Goal: Information Seeking & Learning: Learn about a topic

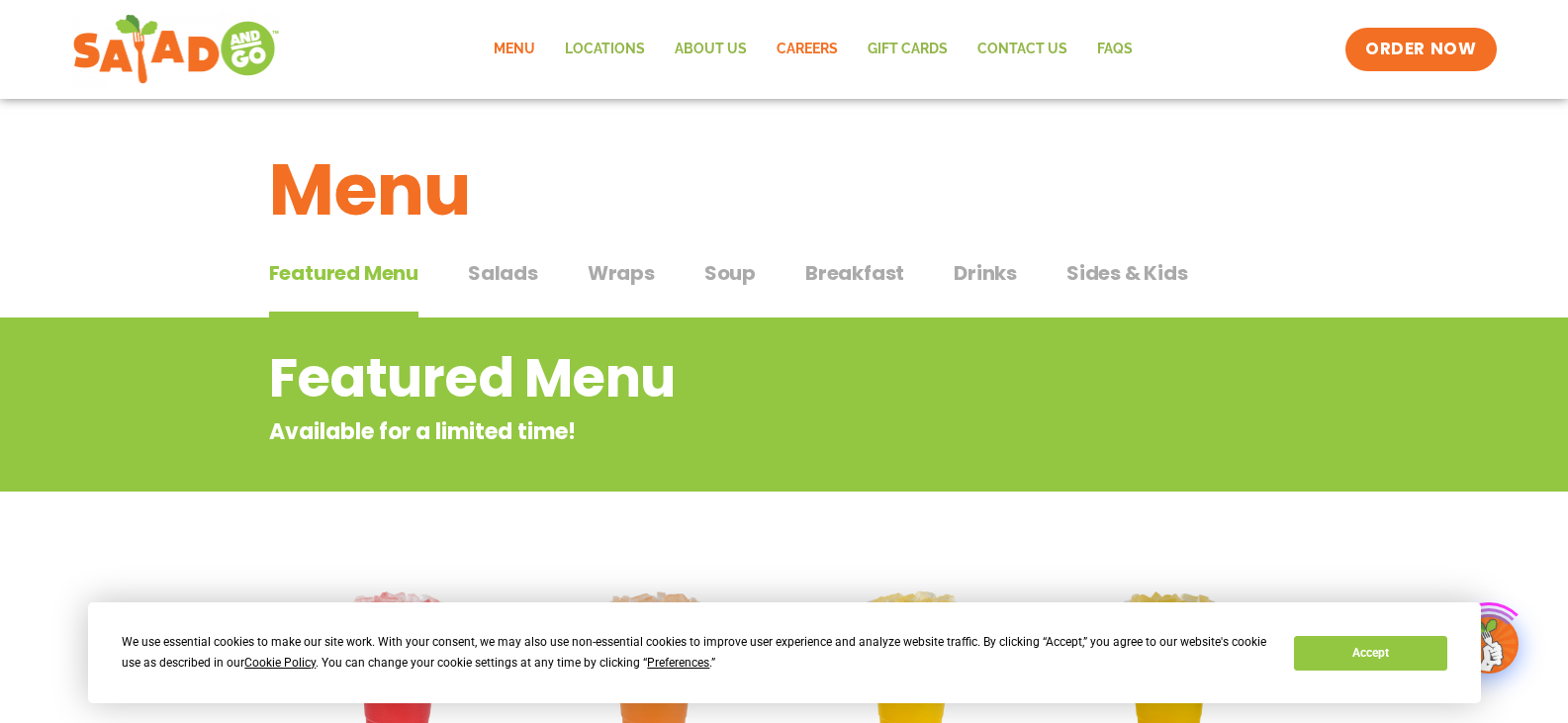
click at [829, 49] on link "Careers" at bounding box center [807, 50] width 91 height 46
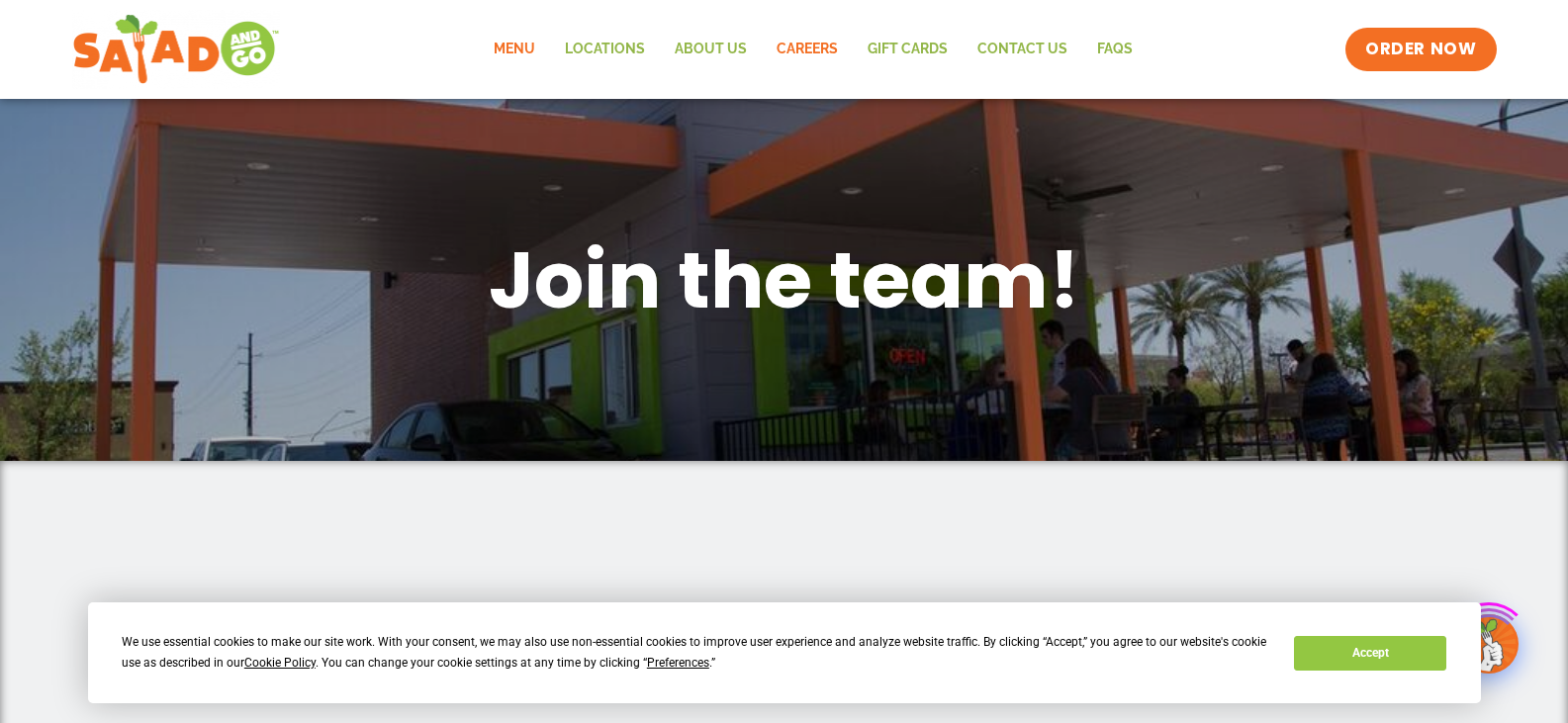
click at [538, 46] on link "Menu" at bounding box center [515, 50] width 71 height 46
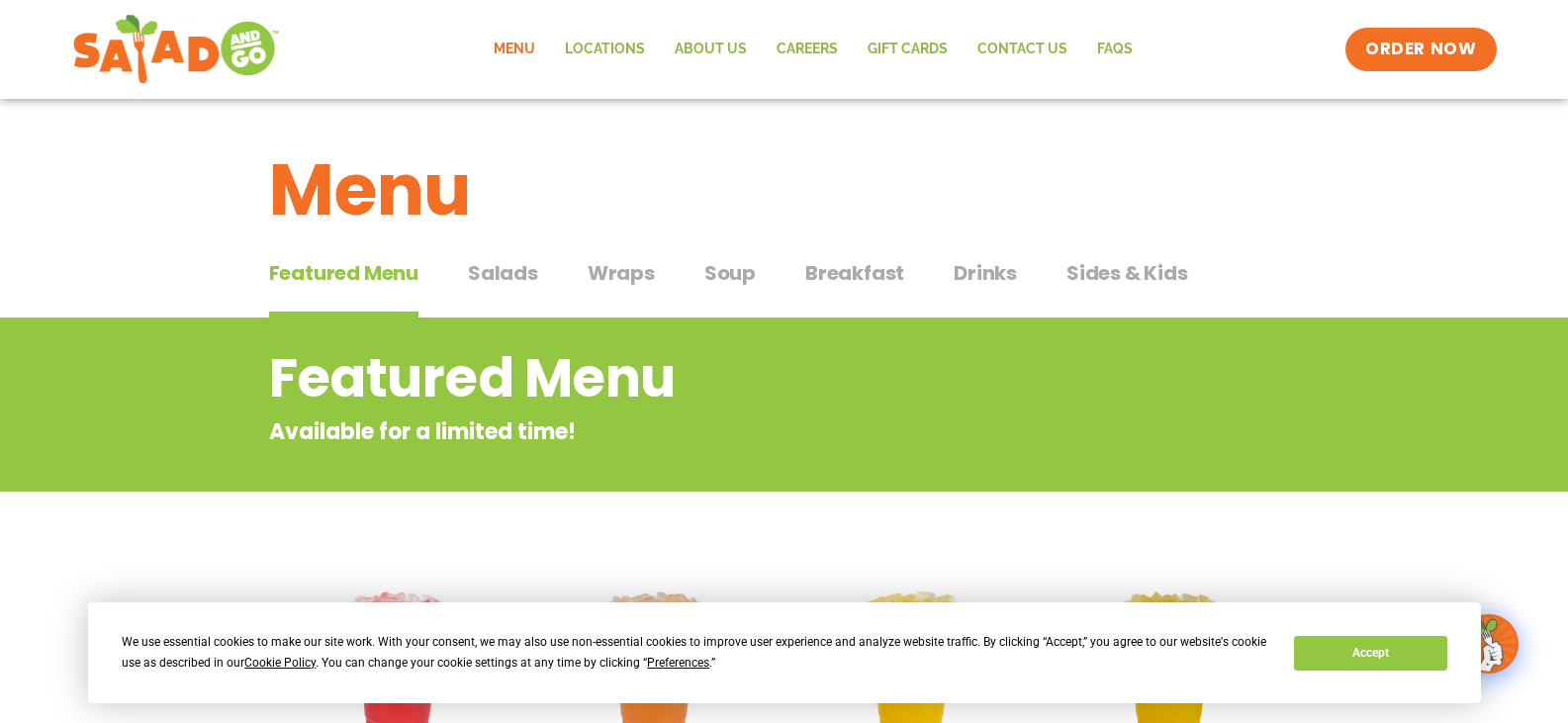
click at [866, 275] on span "Breakfast" at bounding box center [854, 273] width 99 height 30
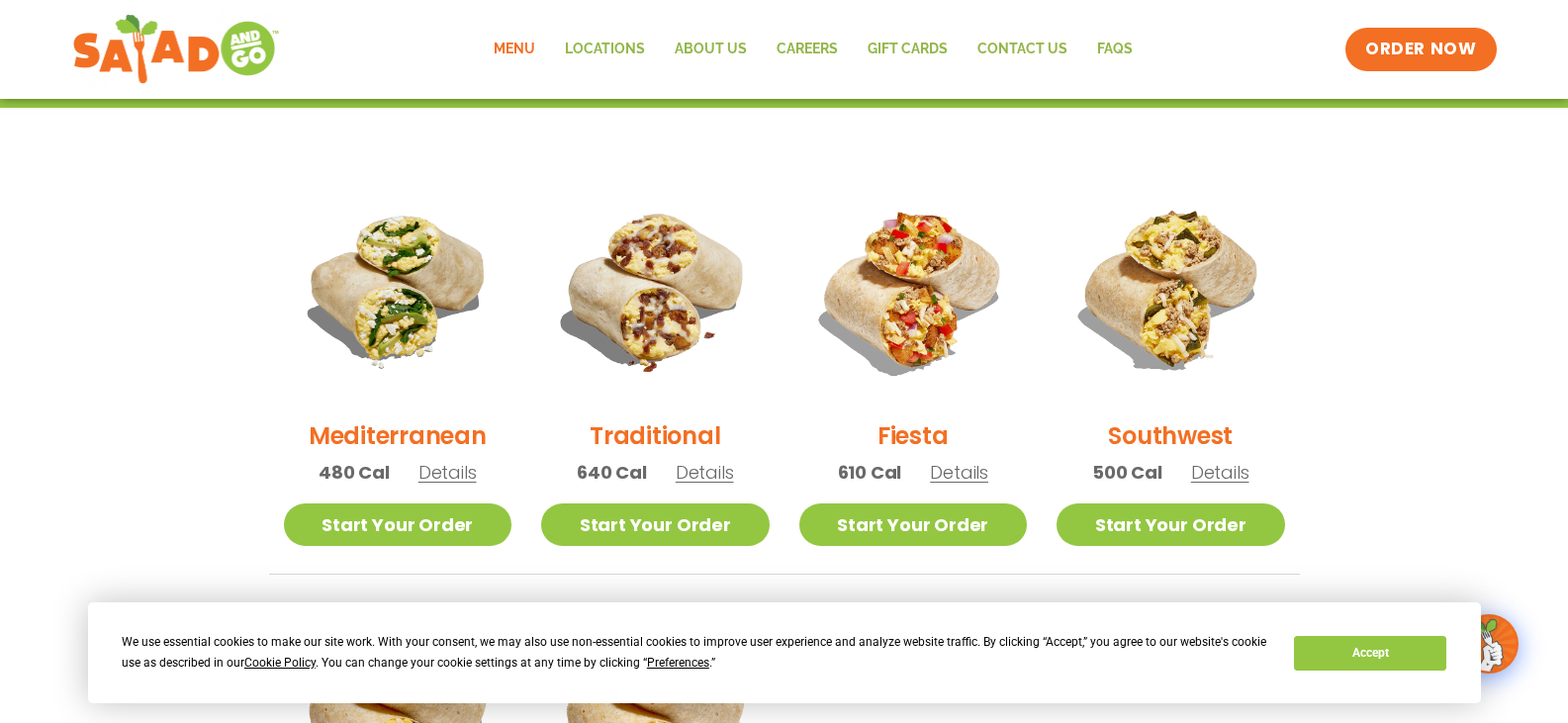
scroll to position [495, 0]
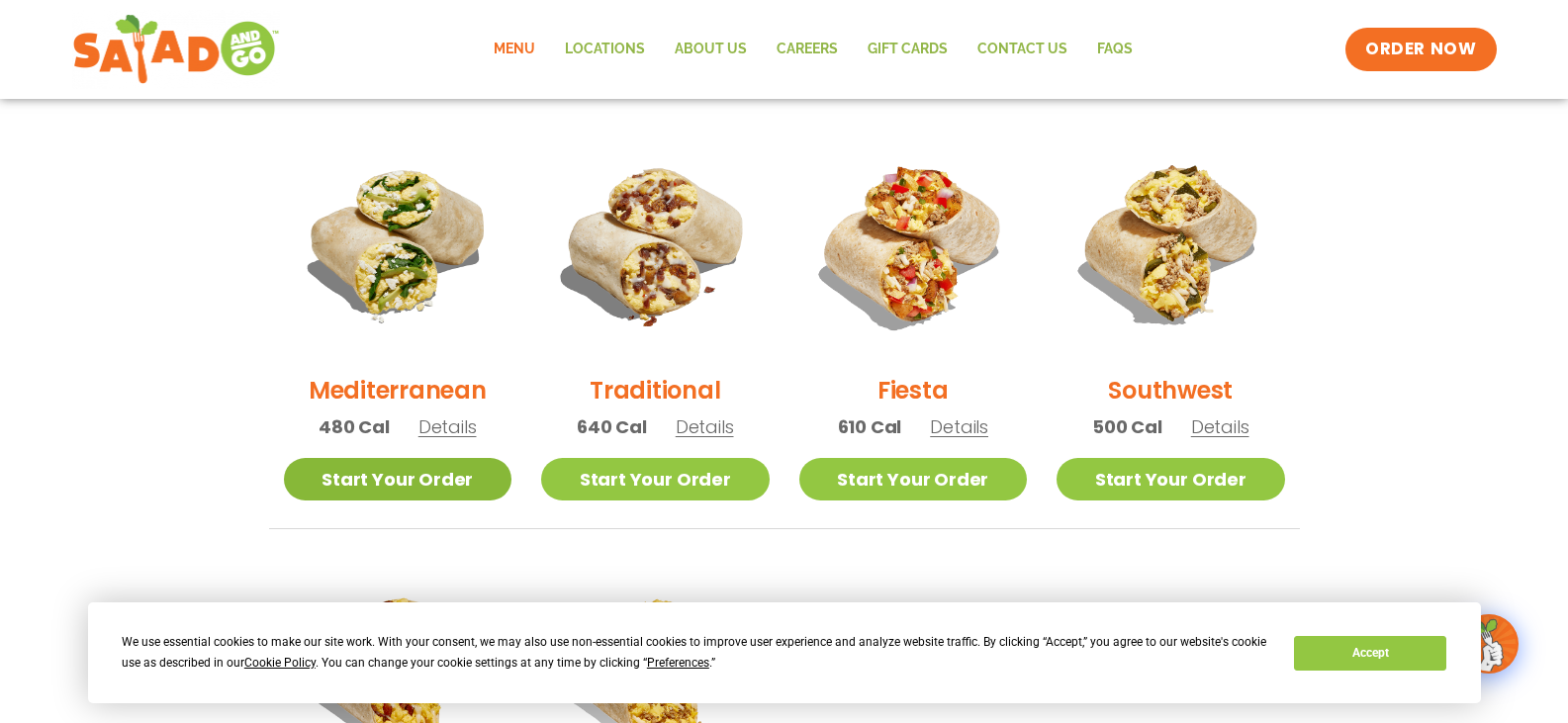
click at [441, 493] on link "Start Your Order" at bounding box center [398, 479] width 229 height 43
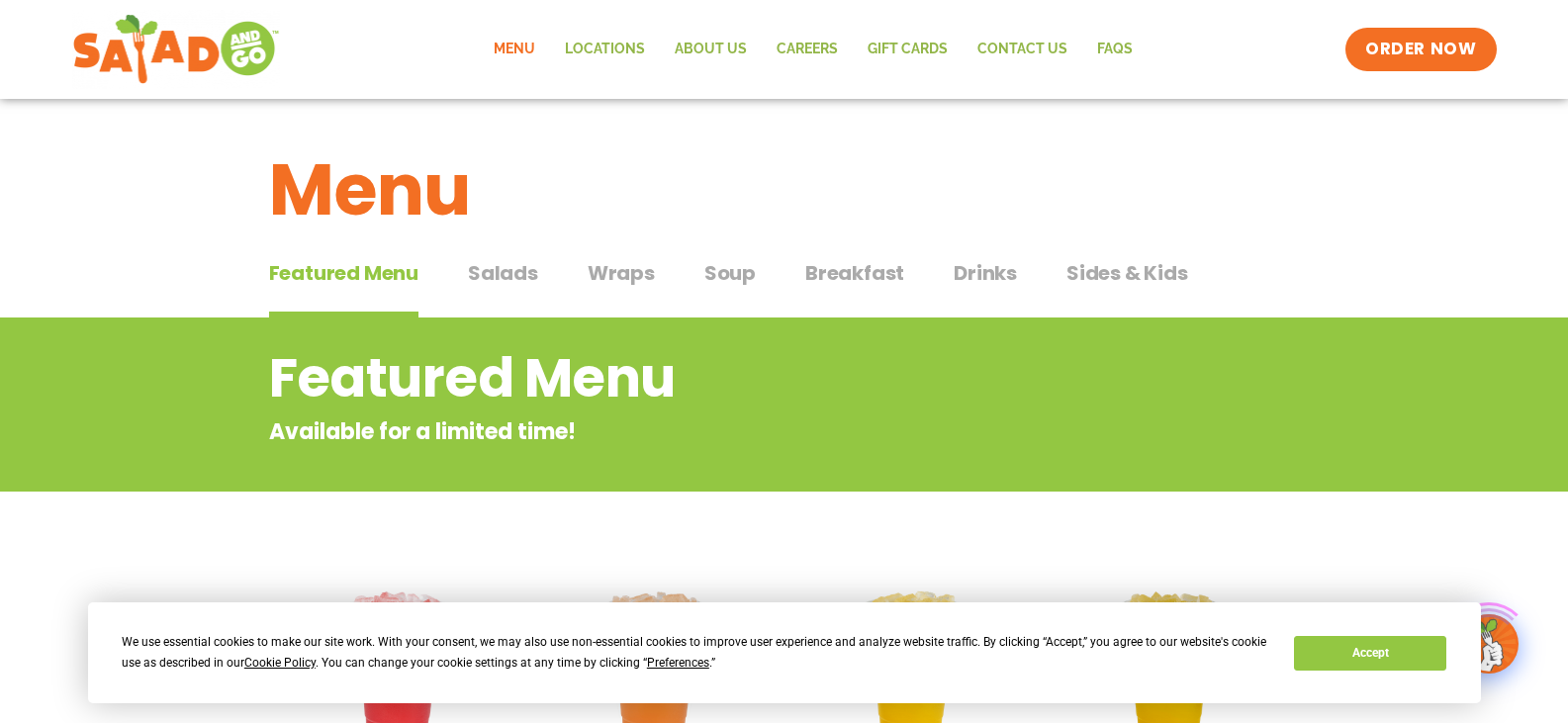
click at [863, 278] on span "Breakfast" at bounding box center [854, 273] width 99 height 30
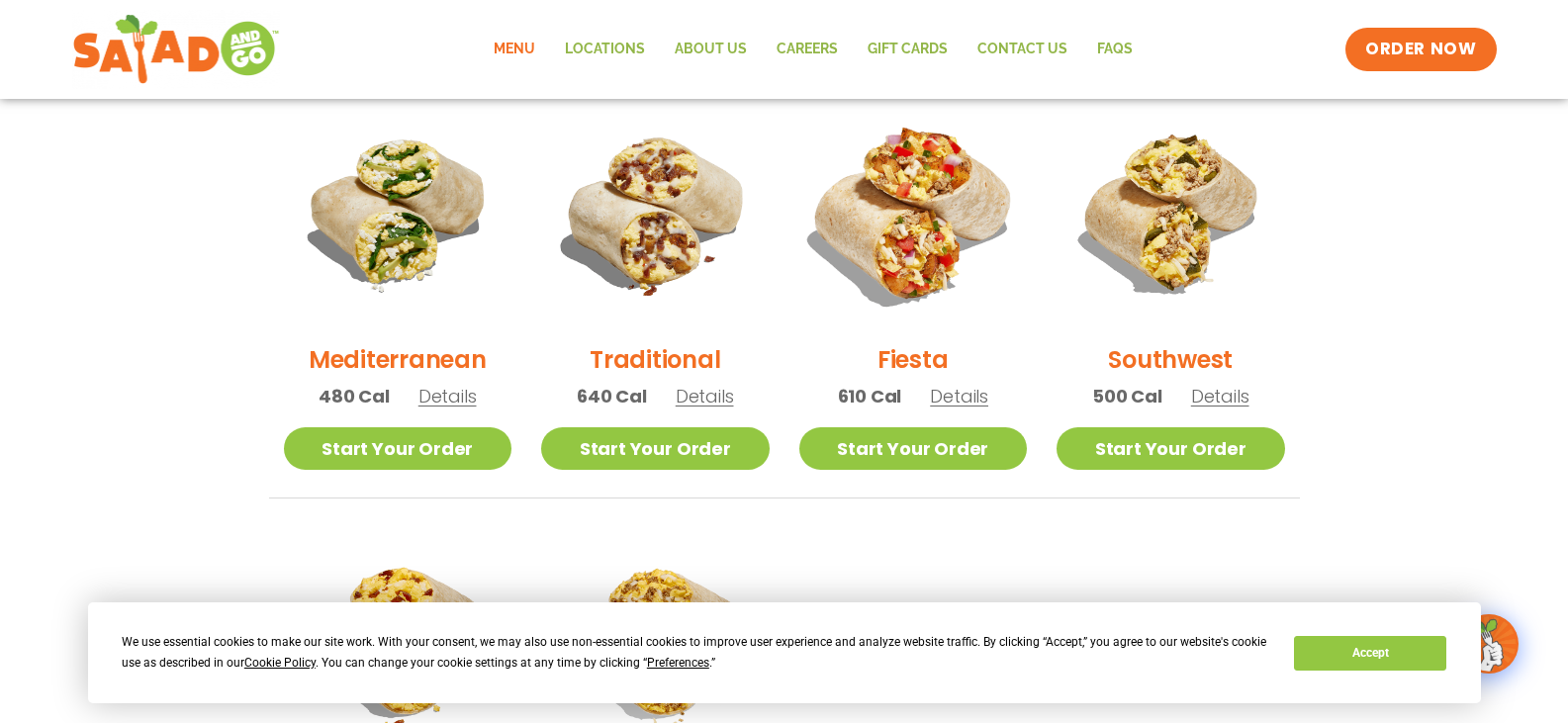
scroll to position [495, 0]
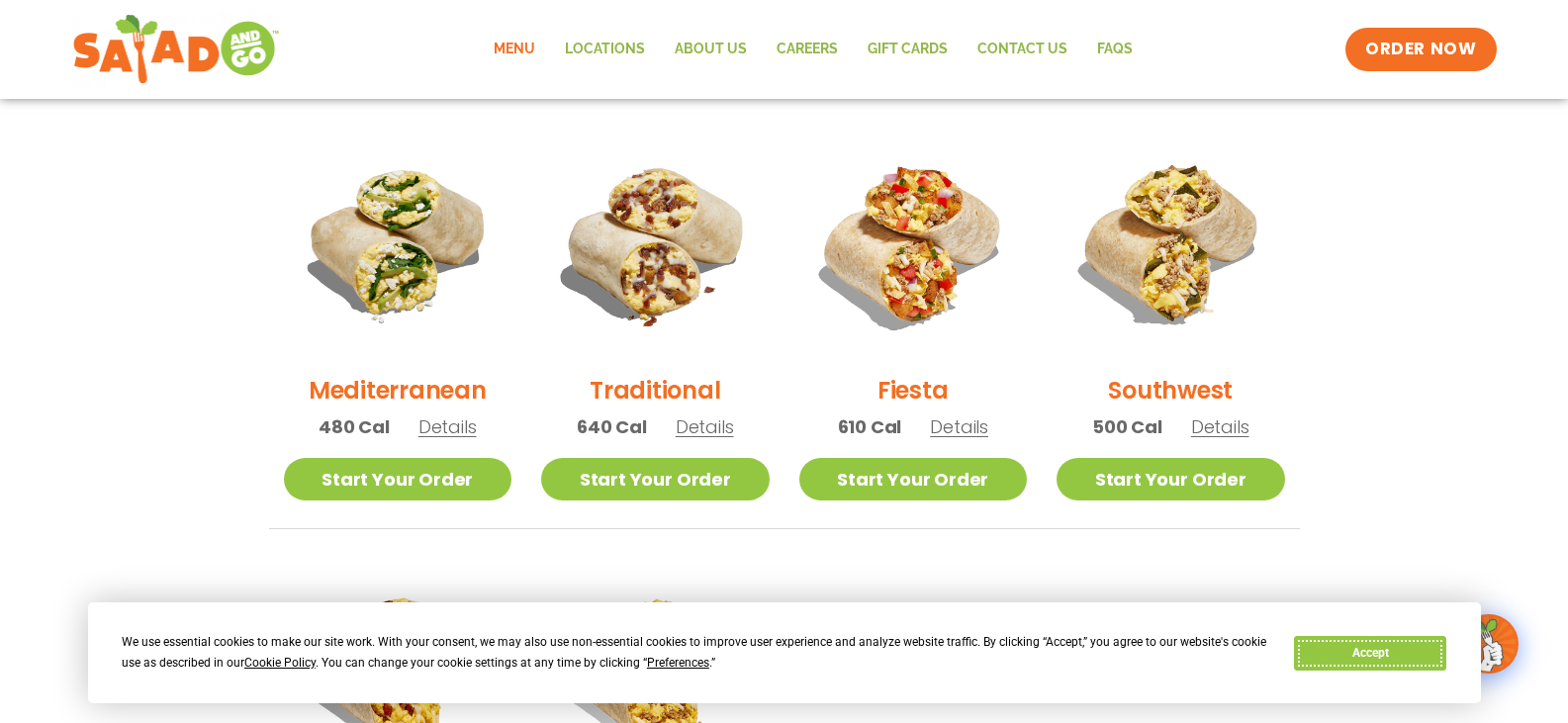
click at [1319, 667] on button "Accept" at bounding box center [1370, 653] width 152 height 35
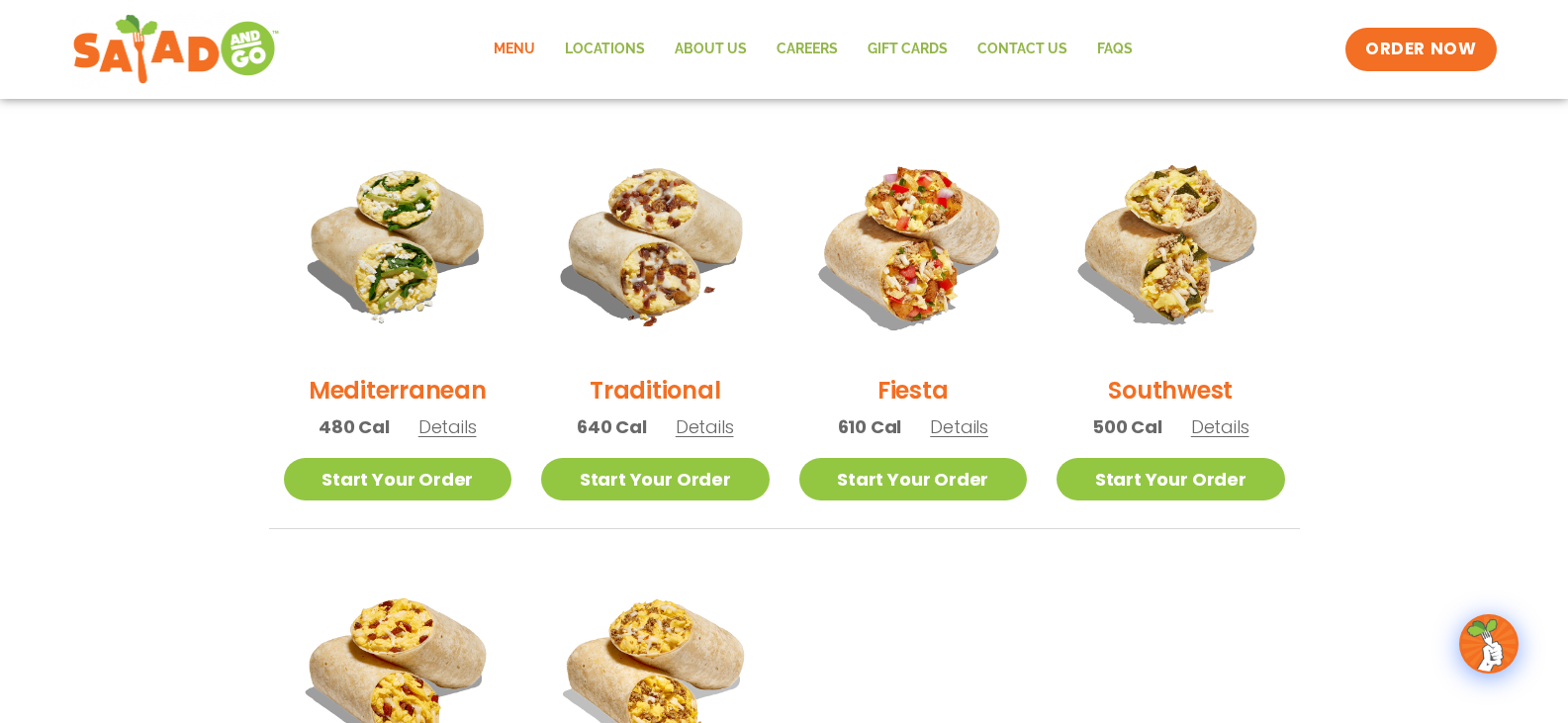
click at [607, 227] on img at bounding box center [655, 244] width 229 height 229
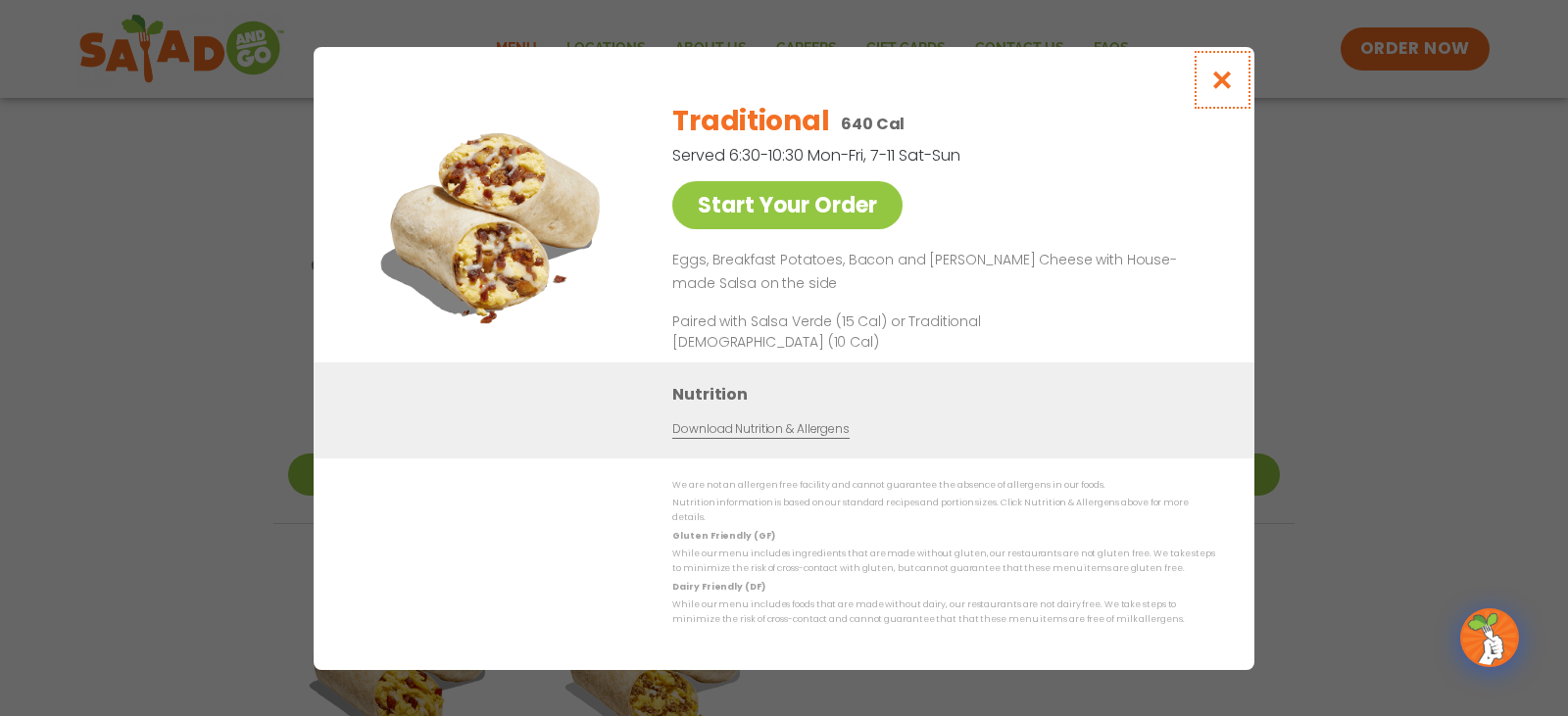
click at [1229, 81] on icon "Close modal" at bounding box center [1222, 79] width 25 height 21
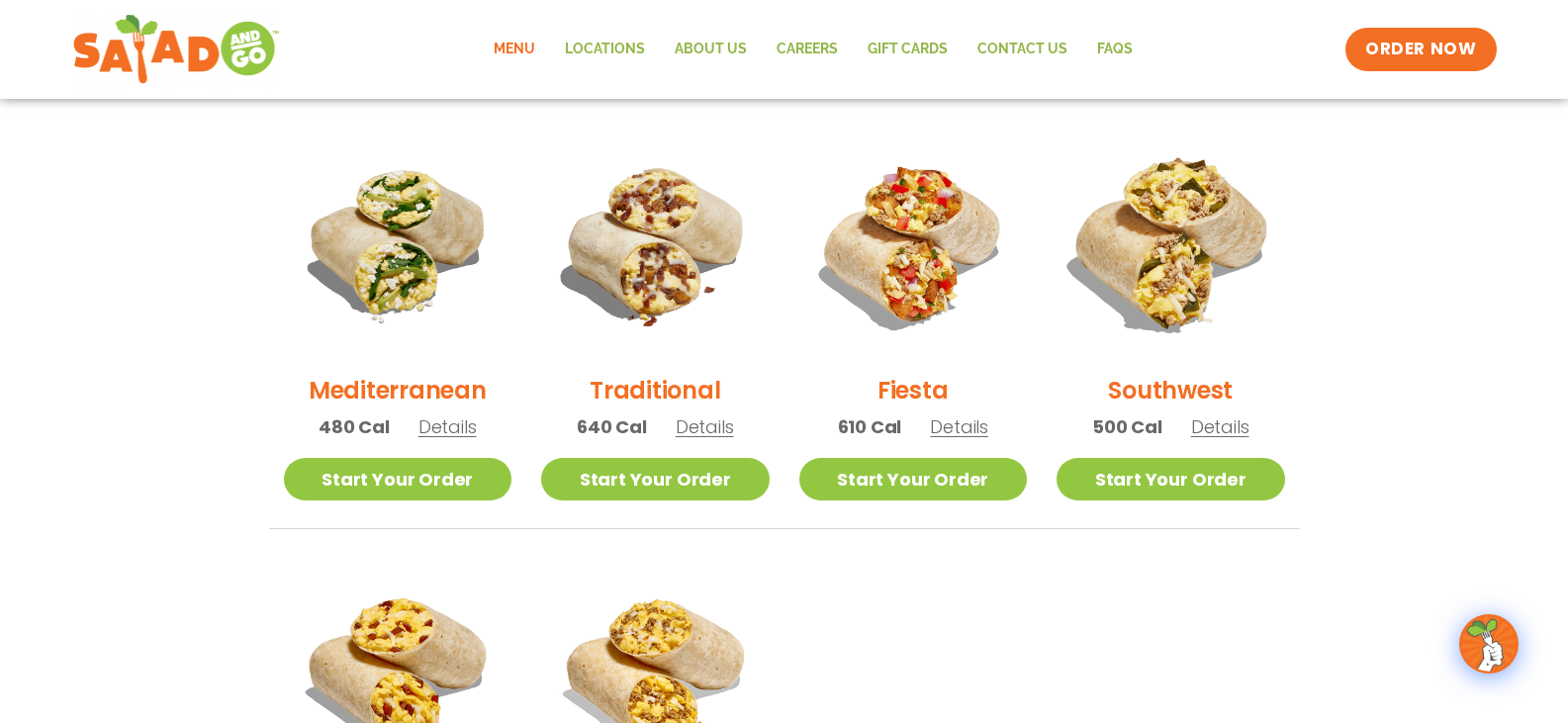
click at [1137, 284] on img at bounding box center [1170, 244] width 268 height 268
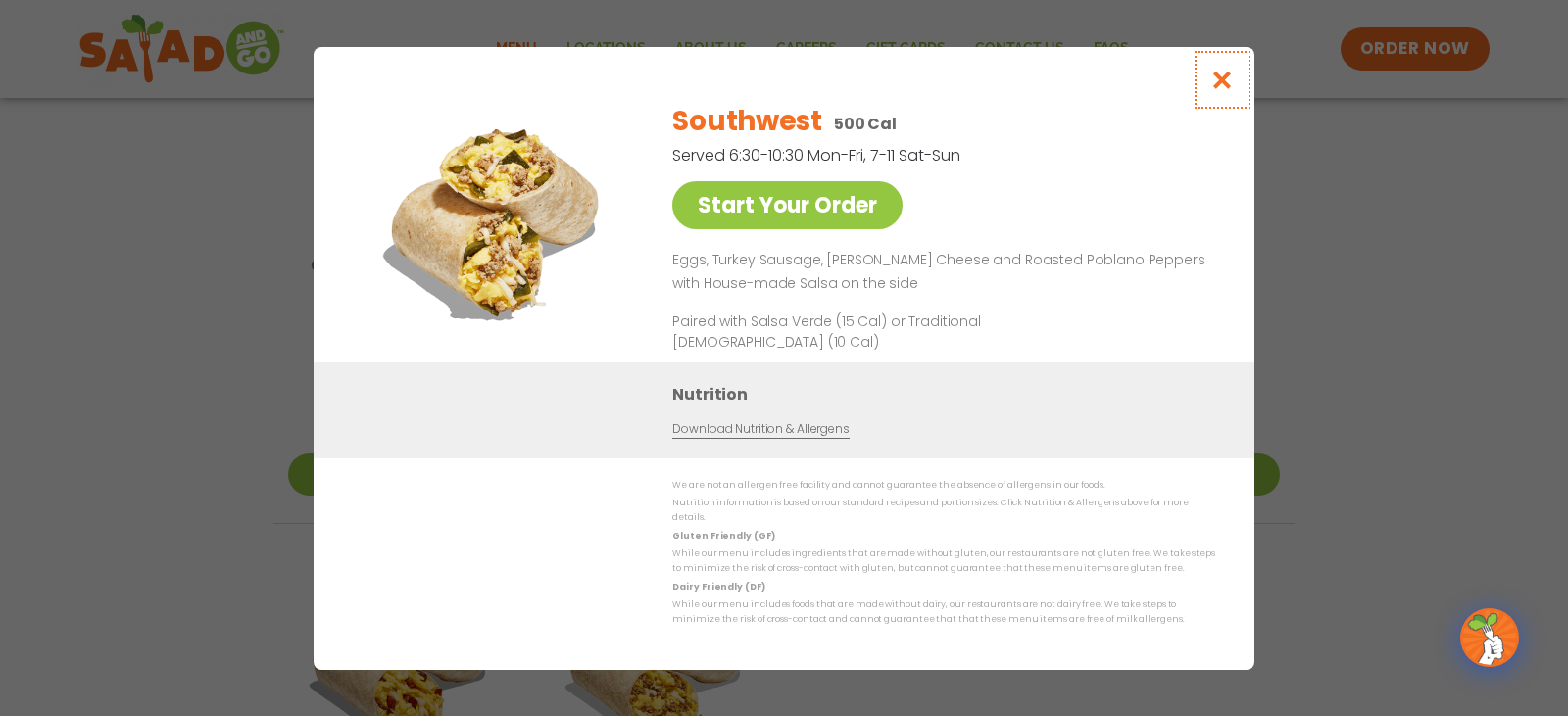
click at [1239, 83] on button "Close modal" at bounding box center [1222, 79] width 64 height 66
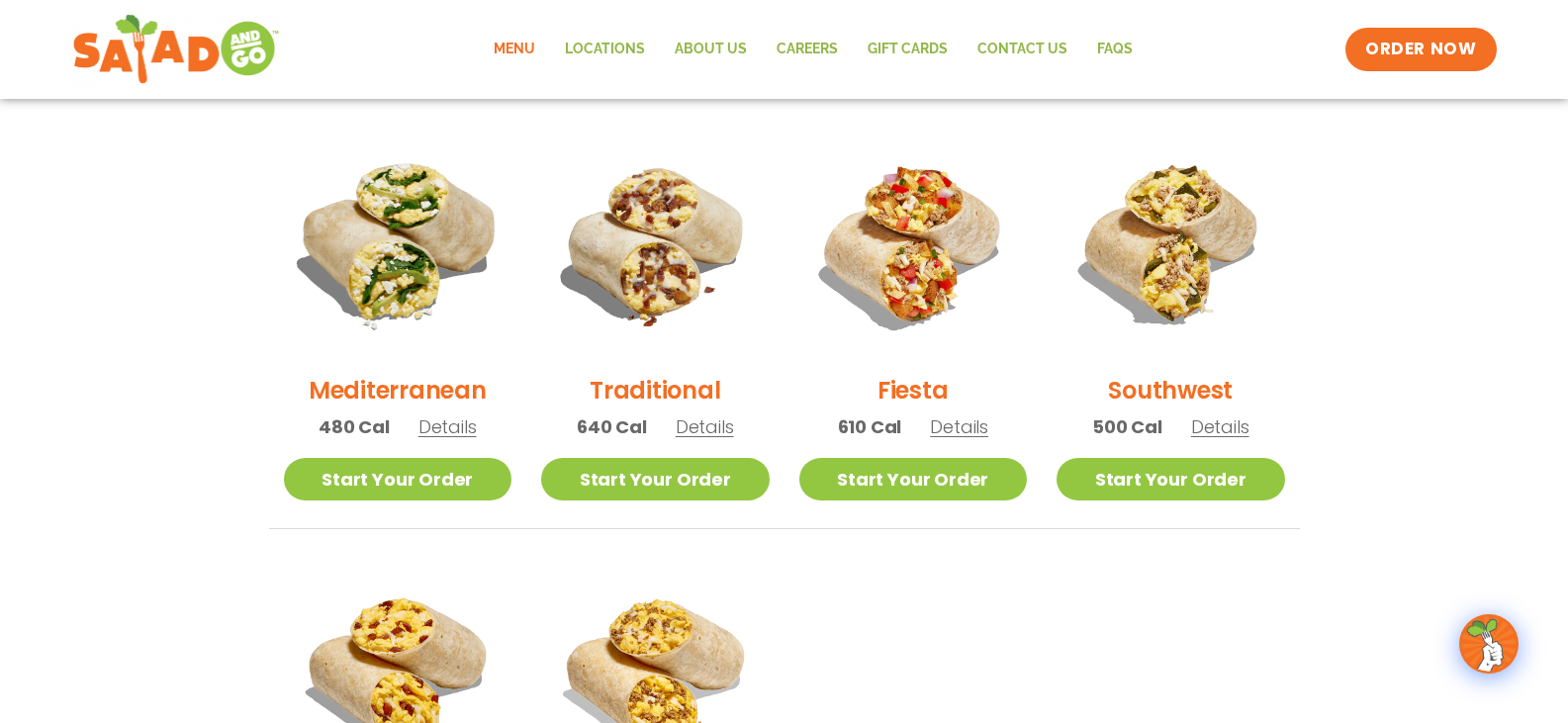
click at [434, 326] on img at bounding box center [397, 244] width 268 height 268
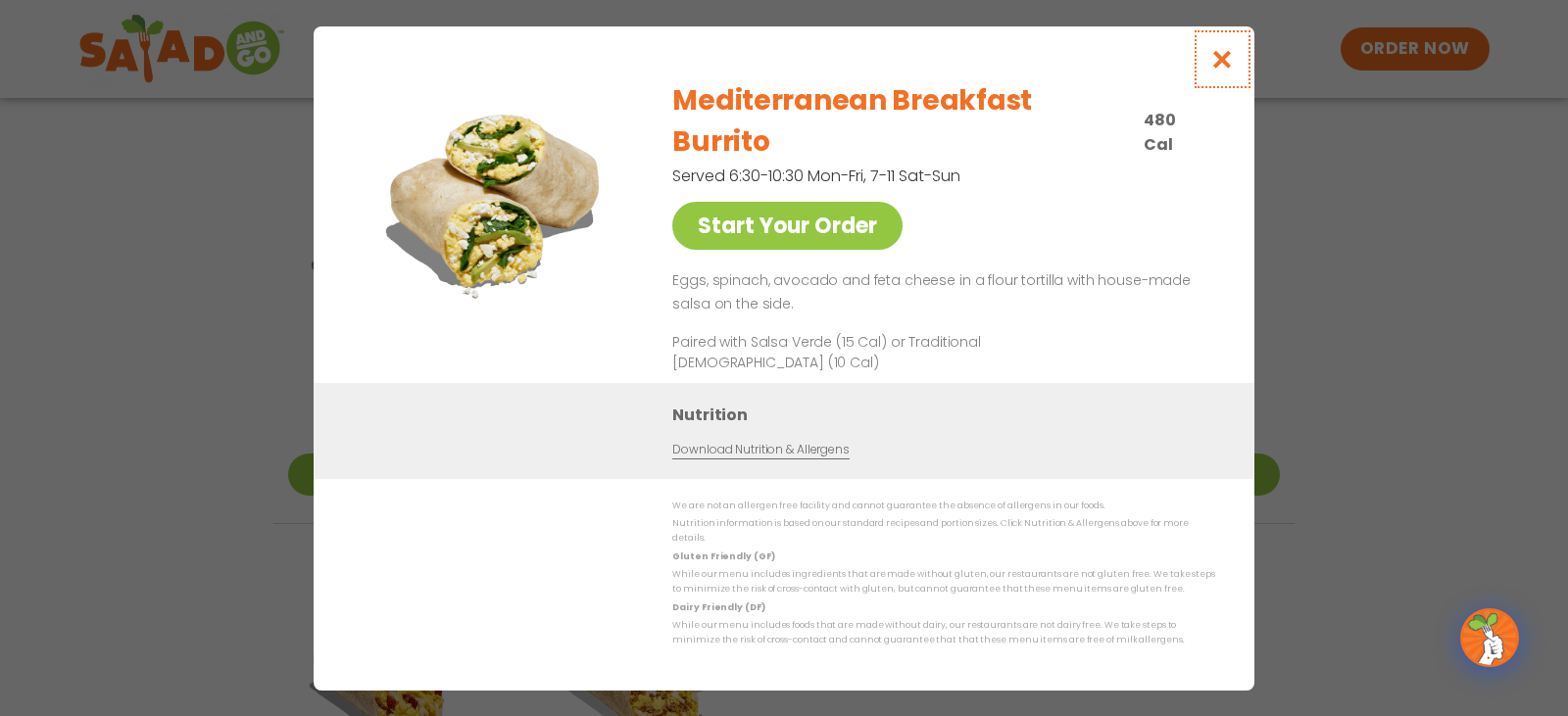
click at [1228, 70] on icon "Close modal" at bounding box center [1222, 59] width 25 height 21
